Goal: Task Accomplishment & Management: Complete application form

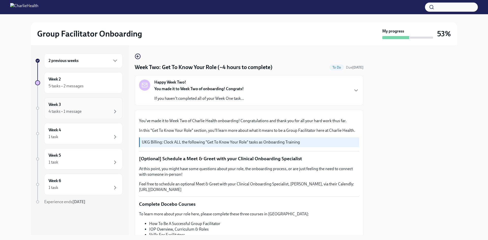
click at [74, 115] on div "Week 3 4 tasks • 1 message" at bounding box center [83, 108] width 78 height 21
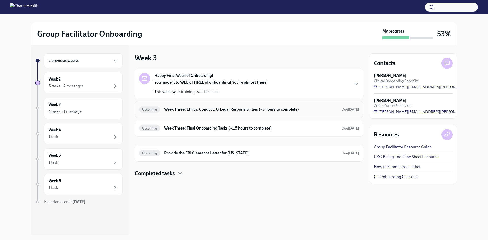
click at [203, 109] on h6 "Week Three: Ethics, Conduct, & Legal Responsibilities (~5 hours to complete)" at bounding box center [250, 110] width 173 height 6
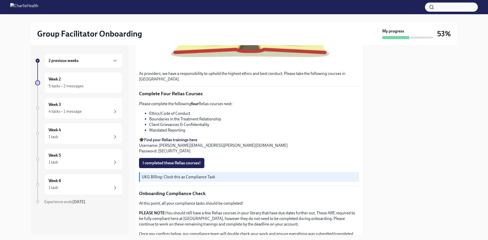
scroll to position [203, 0]
click at [177, 165] on span "I completed these Relias courses!" at bounding box center [171, 162] width 58 height 5
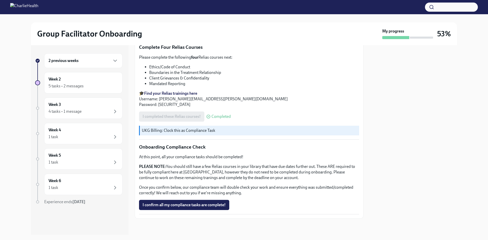
scroll to position [254, 0]
click at [169, 206] on span "I confirm all my compliance tasks are complete!" at bounding box center [183, 204] width 83 height 5
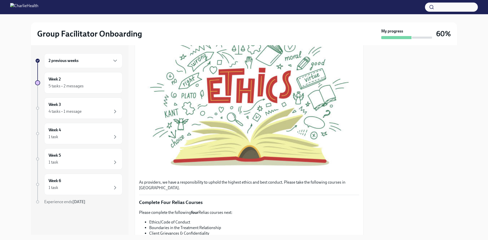
scroll to position [0, 0]
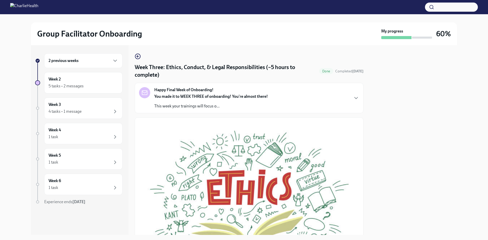
click at [206, 96] on strong "You made it to WEEK THREE of onboarding! You're almost there!" at bounding box center [211, 96] width 114 height 5
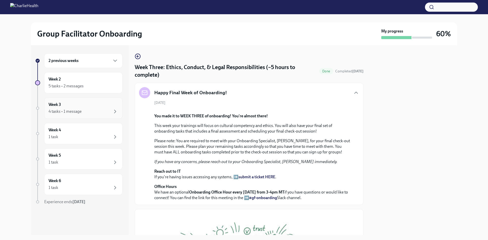
click at [82, 107] on div "Week 3 4 tasks • 1 message" at bounding box center [84, 108] width 70 height 13
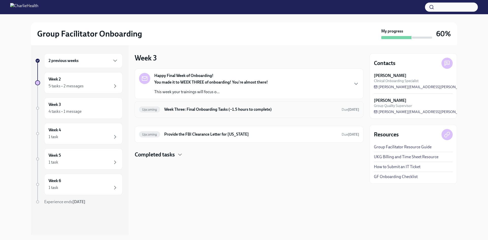
click at [184, 112] on h6 "Week Three: Final Onboarding Tasks (~1.5 hours to complete)" at bounding box center [250, 110] width 173 height 6
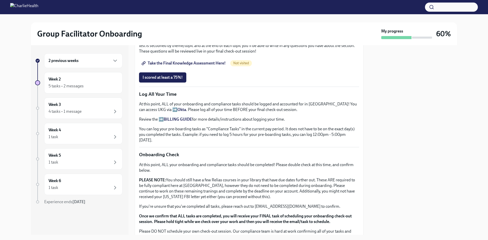
scroll to position [330, 0]
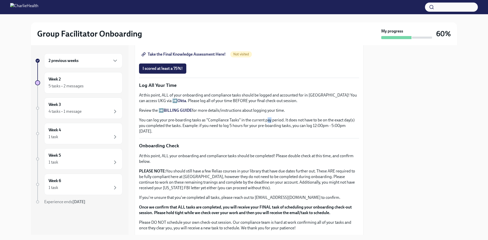
click at [270, 117] on p "You can log your pre-boarding tasks as "Compliance Tasks" in the current pay pe…" at bounding box center [249, 125] width 220 height 17
click at [288, 117] on p "You can log your pre-boarding tasks as "Compliance Tasks" in the current pay pe…" at bounding box center [249, 125] width 220 height 17
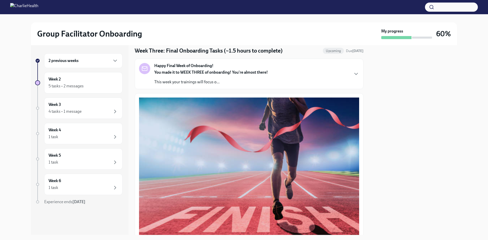
scroll to position [0, 0]
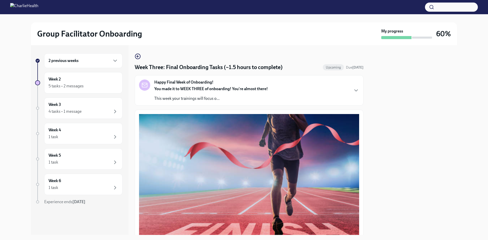
click at [183, 86] on div "Happy Final Week of Onboarding! You made it to WEEK THREE of onboarding! You're…" at bounding box center [211, 91] width 114 height 22
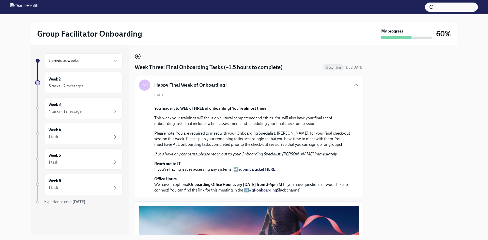
click at [138, 55] on icon "button" at bounding box center [138, 56] width 6 height 6
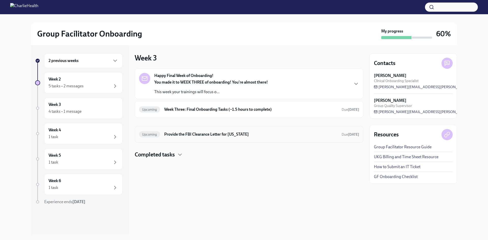
click at [194, 136] on h6 "Provide the FBI Clearance Letter for [US_STATE]" at bounding box center [250, 135] width 173 height 6
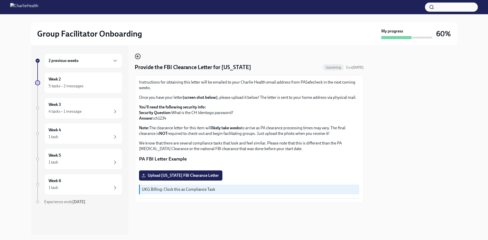
click at [138, 57] on icon "button" at bounding box center [137, 56] width 1 height 2
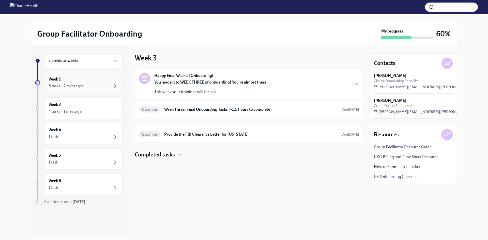
click at [95, 87] on div "5 tasks • 2 messages" at bounding box center [84, 86] width 70 height 6
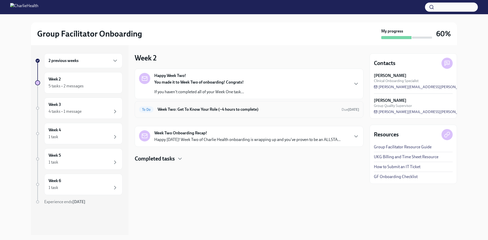
click at [183, 106] on div "To Do Week Two: Get To Know Your Role (~4 hours to complete) Due [DATE]" at bounding box center [249, 109] width 220 height 8
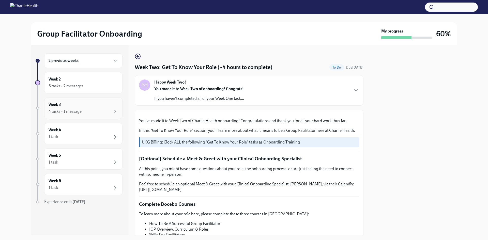
click at [80, 107] on div "Week 3 4 tasks • 1 message" at bounding box center [84, 108] width 70 height 13
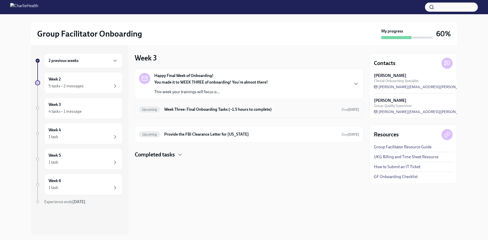
click at [186, 110] on h6 "Week Three: Final Onboarding Tasks (~1.5 hours to complete)" at bounding box center [250, 110] width 173 height 6
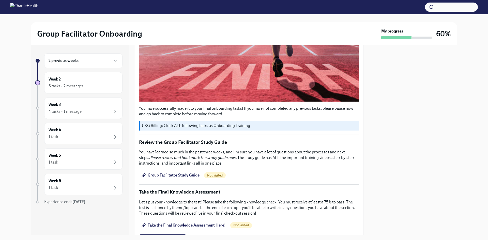
scroll to position [203, 0]
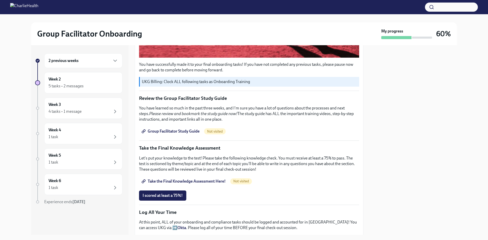
click at [176, 129] on span "Group Facilitator Study Guide" at bounding box center [170, 131] width 57 height 5
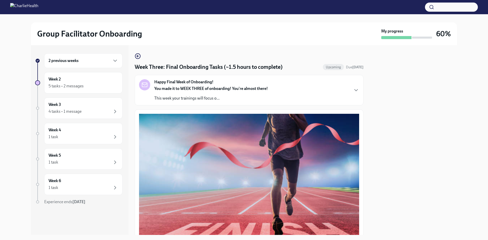
scroll to position [0, 0]
click at [197, 96] on p "This week your trainings will focus o..." at bounding box center [211, 99] width 114 height 6
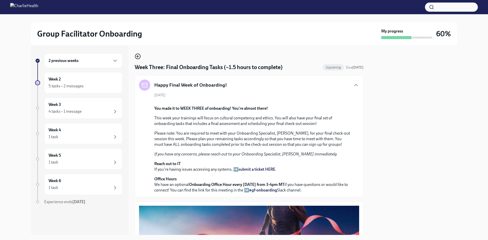
click at [137, 56] on icon "button" at bounding box center [137, 56] width 1 height 2
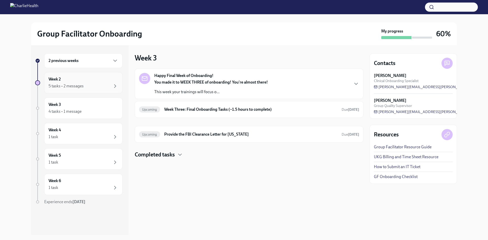
click at [92, 92] on div "Week 2 5 tasks • 2 messages" at bounding box center [83, 82] width 78 height 21
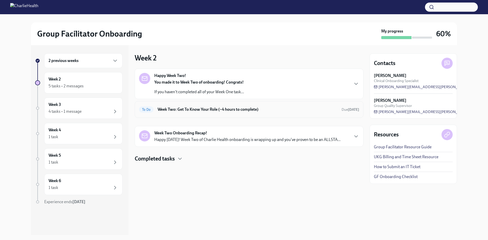
click at [182, 109] on h6 "Week Two: Get To Know Your Role (~4 hours to complete)" at bounding box center [247, 110] width 180 height 6
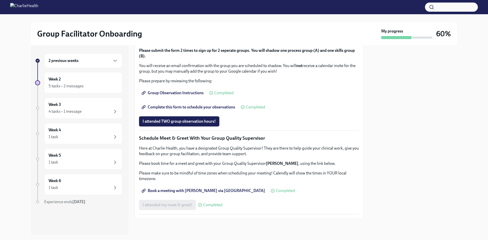
scroll to position [435, 0]
